Goal: Navigation & Orientation: Find specific page/section

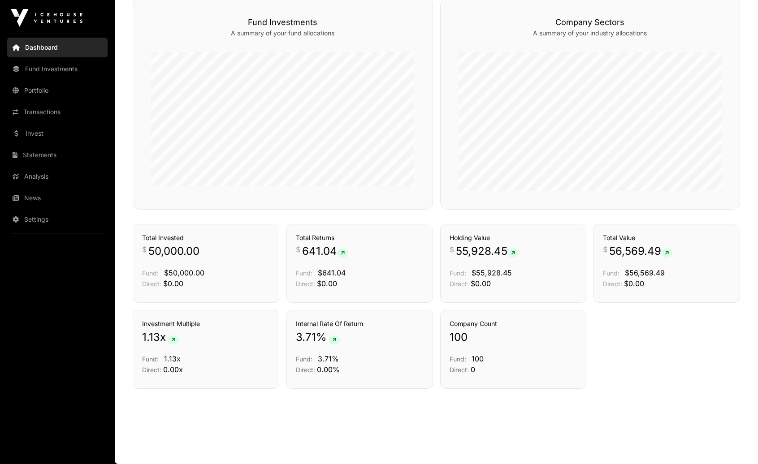
scroll to position [542, 0]
click at [411, 213] on link "Transactions" at bounding box center [404, 208] width 37 height 9
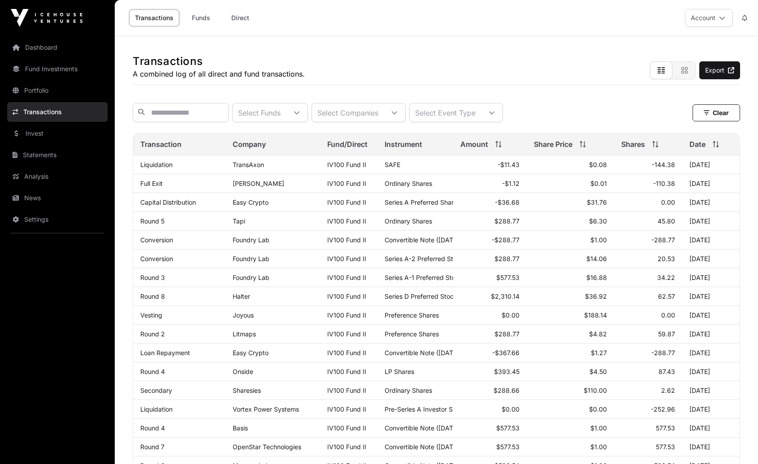
click at [38, 50] on link "Dashboard" at bounding box center [57, 48] width 100 height 20
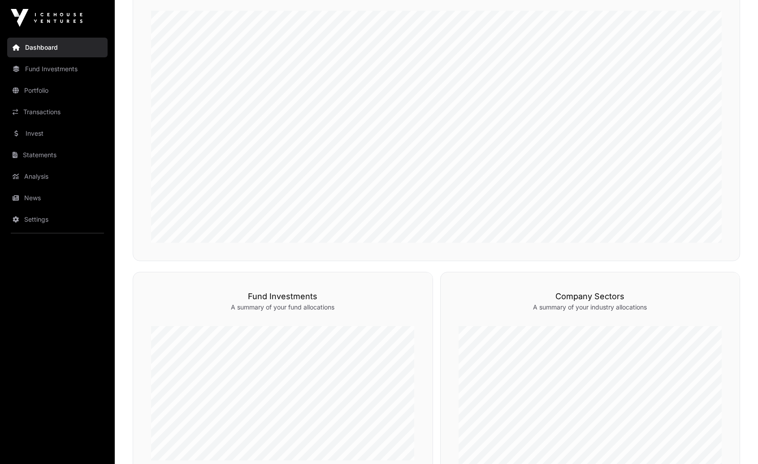
scroll to position [269, 0]
click at [26, 172] on link "Analysis" at bounding box center [57, 177] width 100 height 20
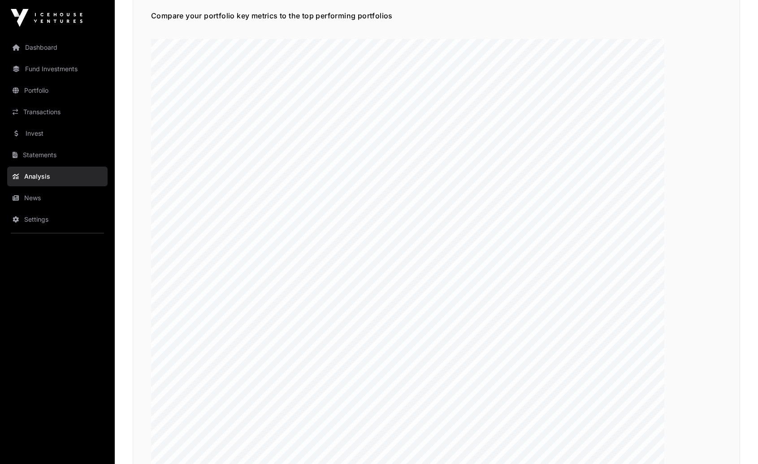
scroll to position [1495, 0]
click at [38, 90] on link "Portfolio" at bounding box center [57, 91] width 100 height 20
